Goal: Task Accomplishment & Management: Use online tool/utility

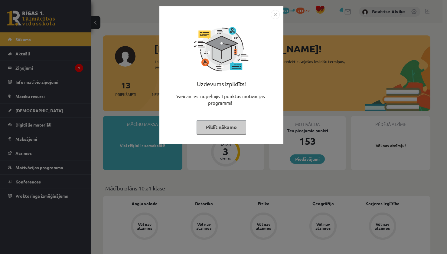
click at [274, 16] on img "Close" at bounding box center [275, 14] width 9 height 9
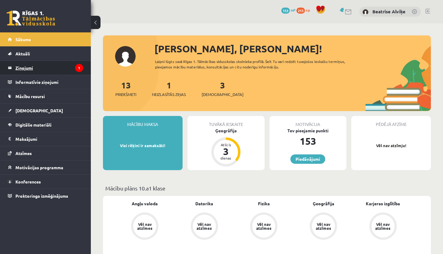
click at [48, 69] on legend "Ziņojumi 1" at bounding box center [49, 68] width 68 height 14
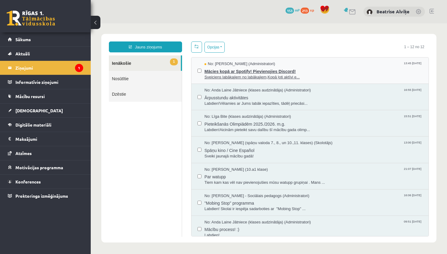
click at [307, 70] on span "Mācies kopā ar Spotify! Pievienojies Discord!" at bounding box center [314, 71] width 218 height 8
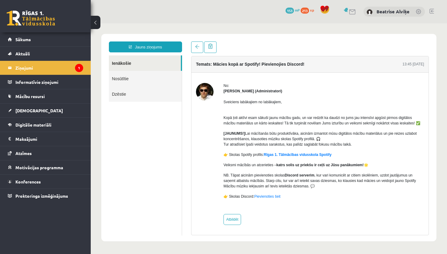
scroll to position [1, 0]
click at [61, 35] on link "Sākums" at bounding box center [45, 39] width 75 height 14
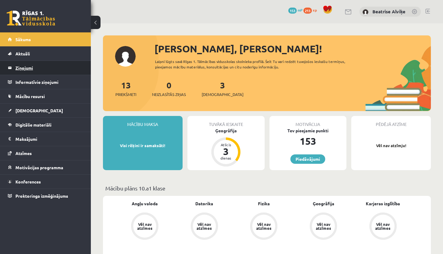
click at [51, 65] on legend "Ziņojumi 0" at bounding box center [49, 68] width 68 height 14
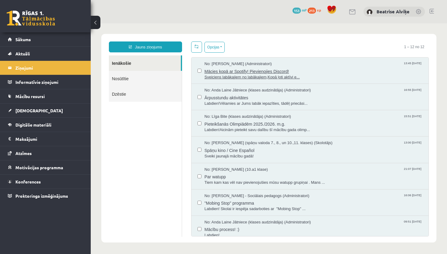
click at [319, 75] on span "Sveiciens labākajiem no labākajiem,Kopā ļoti aktīvi e..." at bounding box center [314, 77] width 218 height 6
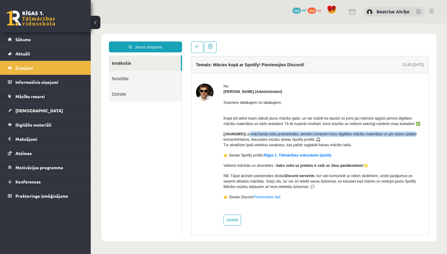
drag, startPoint x: 249, startPoint y: 133, endPoint x: 412, endPoint y: 135, distance: 163.1
click at [412, 135] on p "[JAUNUMS!] Lai mācīšanās būtu produktīvāka, aicinām izmantot mūsu digitālos māc…" at bounding box center [324, 139] width 201 height 16
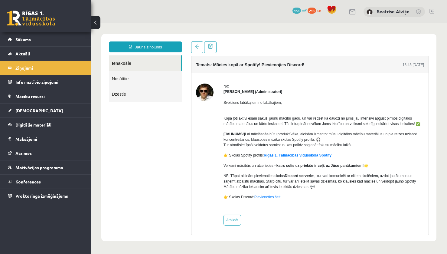
click at [397, 140] on p "[JAUNUMS!] Lai mācīšanās būtu produktīvāka, aicinām izmantot mūsu digitālos māc…" at bounding box center [324, 139] width 201 height 16
drag, startPoint x: 281, startPoint y: 139, endPoint x: 322, endPoint y: 141, distance: 40.9
click at [322, 141] on p "[JAUNUMS!] Lai mācīšanās būtu produktīvāka, aicinām izmantot mūsu digitālos māc…" at bounding box center [324, 139] width 201 height 16
click at [334, 139] on p "[JAUNUMS!] Lai mācīšanās būtu produktīvāka, aicinām izmantot mūsu digitālos māc…" at bounding box center [324, 139] width 201 height 16
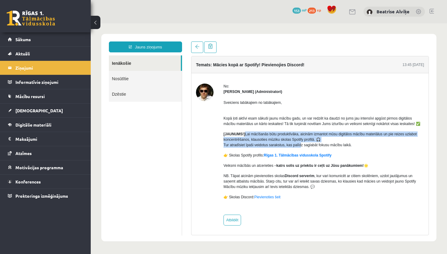
drag, startPoint x: 299, startPoint y: 142, endPoint x: 332, endPoint y: 138, distance: 33.3
click at [322, 138] on p "[JAUNUMS!] Lai mācīšanās būtu produktīvāka, aicinām izmantot mūsu digitālos māc…" at bounding box center [324, 139] width 201 height 16
click at [332, 138] on p "[JAUNUMS!] Lai mācīšanās būtu produktīvāka, aicinām izmantot mūsu digitālos māc…" at bounding box center [324, 139] width 201 height 16
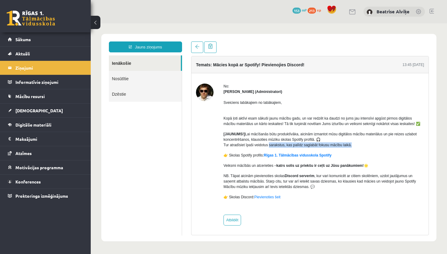
drag, startPoint x: 269, startPoint y: 145, endPoint x: 353, endPoint y: 146, distance: 83.8
click at [353, 146] on p "[JAUNUMS!] Lai mācīšanās būtu produktīvāka, aicinām izmantot mūsu digitālos māc…" at bounding box center [324, 139] width 201 height 16
click at [354, 145] on p "[JAUNUMS!] Lai mācīšanās būtu produktīvāka, aicinām izmantot mūsu digitālos māc…" at bounding box center [324, 139] width 201 height 16
drag, startPoint x: 296, startPoint y: 148, endPoint x: 336, endPoint y: 147, distance: 39.4
click at [336, 147] on div "Sveiciens labākajiem no labākajiem, Kopā ļoti aktīvi esam sākuši jaunu mācību g…" at bounding box center [324, 152] width 201 height 116
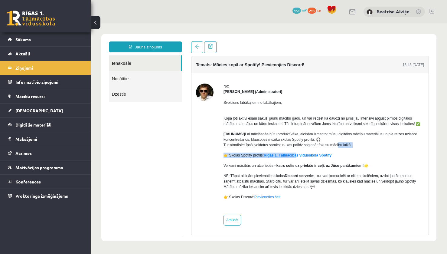
click at [370, 145] on p "[JAUNUMS!] Lai mācīšanās būtu produktīvāka, aicinām izmantot mūsu digitālos māc…" at bounding box center [324, 139] width 201 height 16
click at [343, 148] on div "Sveiciens labākajiem no labākajiem, Kopā ļoti aktīvi esam sākuši jaunu mācību g…" at bounding box center [324, 152] width 201 height 116
drag, startPoint x: 255, startPoint y: 177, endPoint x: 324, endPoint y: 174, distance: 68.4
click at [321, 174] on p "NB. Tāpat aicinām pievienoties skolas Discord serverim , kur vari komunicēt ar …" at bounding box center [324, 181] width 201 height 16
drag, startPoint x: 326, startPoint y: 174, endPoint x: 338, endPoint y: 174, distance: 12.7
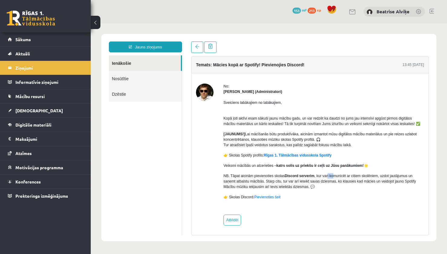
click at [335, 174] on p "NB. Tāpat aicinām pievienoties skolas Discord serverim , kur vari komunicēt ar …" at bounding box center [324, 181] width 201 height 16
drag, startPoint x: 376, startPoint y: 175, endPoint x: 391, endPoint y: 174, distance: 14.6
click at [381, 175] on p "NB. Tāpat aicinām pievienoties skolas Discord serverim , kur vari komunicēt ar …" at bounding box center [324, 181] width 201 height 16
click at [393, 174] on p "NB. Tāpat aicinām pievienoties skolas Discord serverim , kur vari komunicēt ar …" at bounding box center [324, 181] width 201 height 16
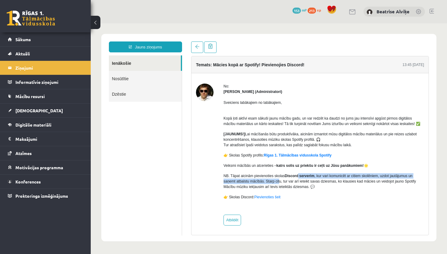
drag, startPoint x: 279, startPoint y: 179, endPoint x: 298, endPoint y: 175, distance: 19.7
click at [298, 175] on p "NB. Tāpat aicinām pievienoties skolas Discord serverim , kur vari komunicēt ar …" at bounding box center [324, 181] width 201 height 16
click at [313, 176] on strong "Discord serverim" at bounding box center [300, 176] width 30 height 4
drag, startPoint x: 322, startPoint y: 177, endPoint x: 412, endPoint y: 173, distance: 90.0
click at [412, 173] on div "Sveiciens labākajiem no labākajiem, Kopā ļoti aktīvi esam sākuši jaunu mācību g…" at bounding box center [324, 152] width 201 height 116
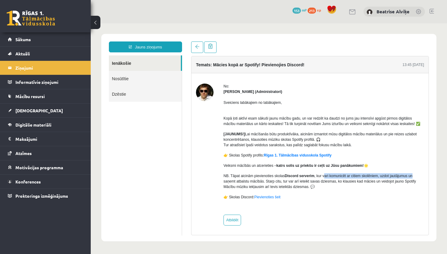
click at [412, 173] on div "Sveiciens labākajiem no labākajiem, Kopā ļoti aktīvi esam sākuši jaunu mācību g…" at bounding box center [324, 152] width 201 height 116
drag, startPoint x: 372, startPoint y: 172, endPoint x: 416, endPoint y: 175, distance: 43.6
click at [416, 175] on div "Sveiciens labākajiem no labākajiem, Kopā ļoti aktīvi esam sākuši jaunu mācību g…" at bounding box center [324, 152] width 201 height 116
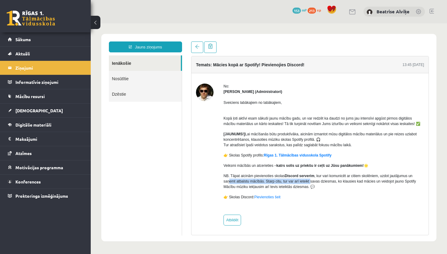
drag, startPoint x: 240, startPoint y: 180, endPoint x: 310, endPoint y: 179, distance: 70.2
click at [309, 179] on p "NB. Tāpat aicinām pievienoties skolas Discord serverim , kur vari komunicēt ar …" at bounding box center [324, 181] width 201 height 16
click at [288, 182] on p "NB. Tāpat aicinām pievienoties skolas Discord serverim , kur vari komunicēt ar …" at bounding box center [324, 181] width 201 height 16
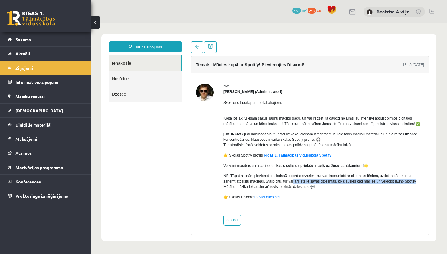
drag, startPoint x: 292, startPoint y: 182, endPoint x: 416, endPoint y: 183, distance: 123.8
click at [416, 183] on p "NB. Tāpat aicinām pievienoties skolas Discord serverim , kur vari komunicēt ar …" at bounding box center [324, 181] width 201 height 16
click at [413, 184] on p "NB. Tāpat aicinām pievienoties skolas Discord serverim , kur vari komunicēt ar …" at bounding box center [324, 181] width 201 height 16
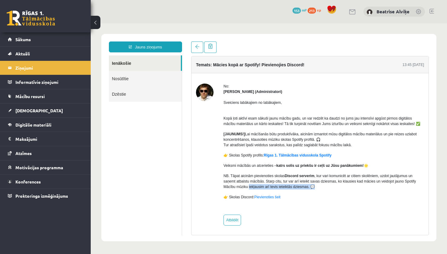
drag, startPoint x: 248, startPoint y: 187, endPoint x: 319, endPoint y: 188, distance: 70.8
click at [319, 188] on p "NB. Tāpat aicinām pievienoties skolas Discord serverim , kur vari komunicēt ar …" at bounding box center [324, 181] width 201 height 16
click at [68, 120] on link "Digitālie materiāli" at bounding box center [45, 125] width 75 height 14
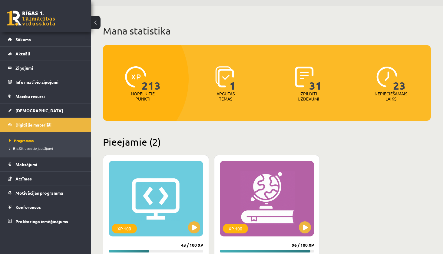
scroll to position [151, 0]
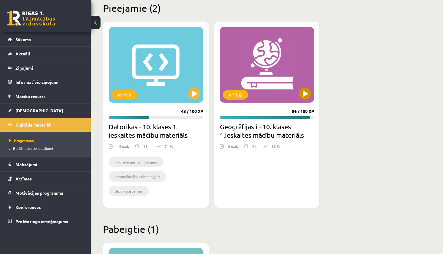
click at [298, 93] on div "XP 100" at bounding box center [267, 65] width 94 height 76
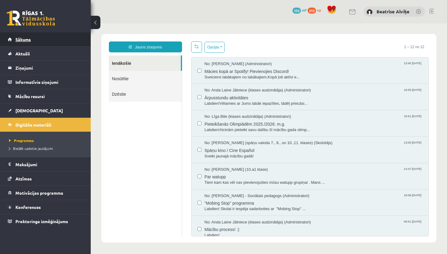
click at [43, 42] on link "Sākums" at bounding box center [45, 39] width 75 height 14
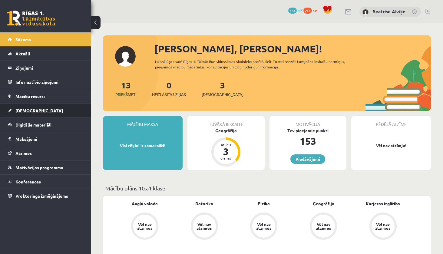
click at [46, 115] on link "[DEMOGRAPHIC_DATA]" at bounding box center [45, 111] width 75 height 14
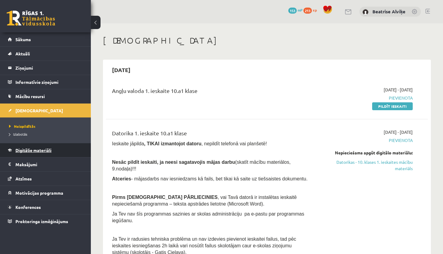
click at [52, 155] on link "Digitālie materiāli" at bounding box center [45, 150] width 75 height 14
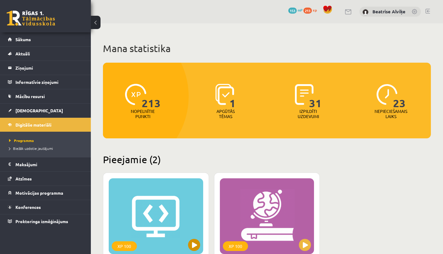
click at [147, 197] on div "XP 100" at bounding box center [156, 216] width 94 height 76
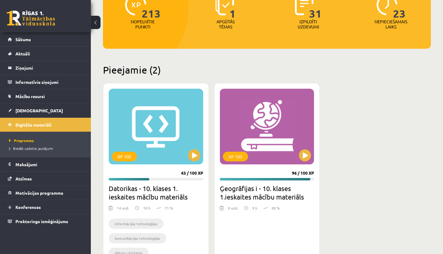
scroll to position [91, 0]
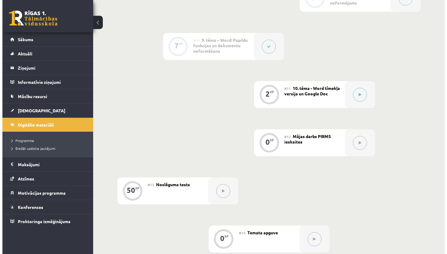
scroll to position [575, 0]
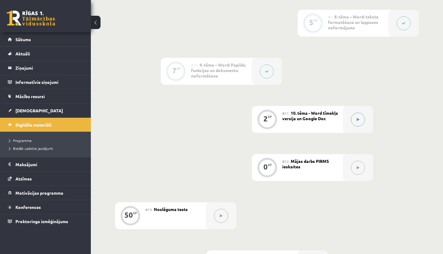
click at [356, 117] on button at bounding box center [358, 120] width 14 height 14
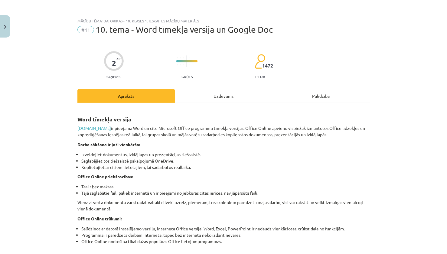
click at [264, 94] on div "Uzdevums" at bounding box center [223, 96] width 97 height 14
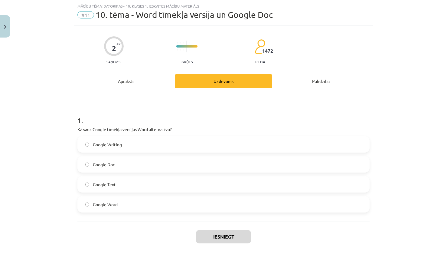
scroll to position [15, 0]
click at [107, 163] on span "Google Doc" at bounding box center [104, 164] width 22 height 6
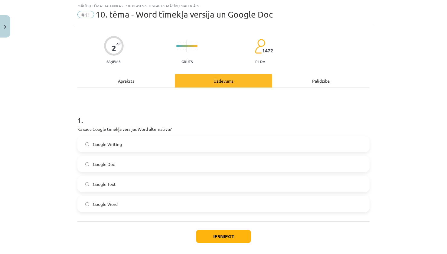
scroll to position [44, 0]
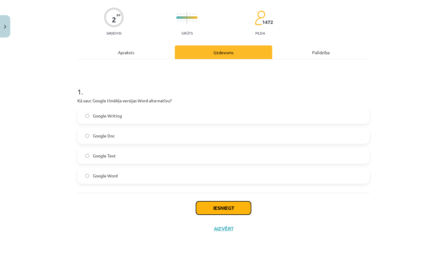
click at [223, 210] on button "Iesniegt" at bounding box center [223, 207] width 55 height 13
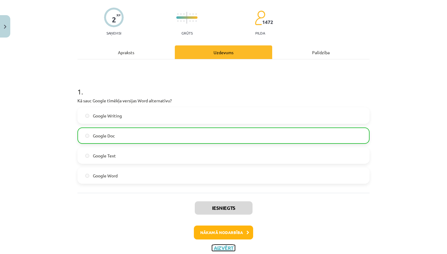
click at [215, 245] on button "Aizvērt" at bounding box center [223, 248] width 23 height 6
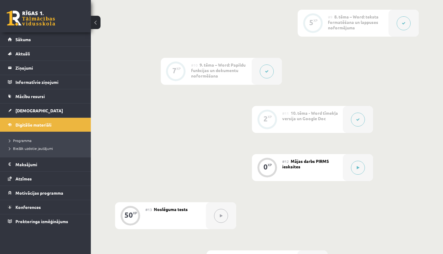
click at [366, 161] on div at bounding box center [358, 167] width 30 height 27
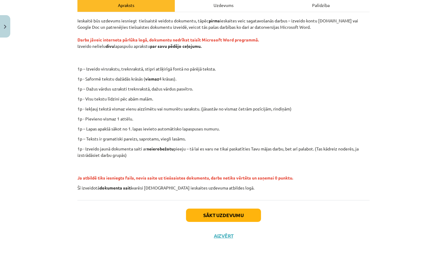
scroll to position [61, 0]
